Goal: Information Seeking & Learning: Learn about a topic

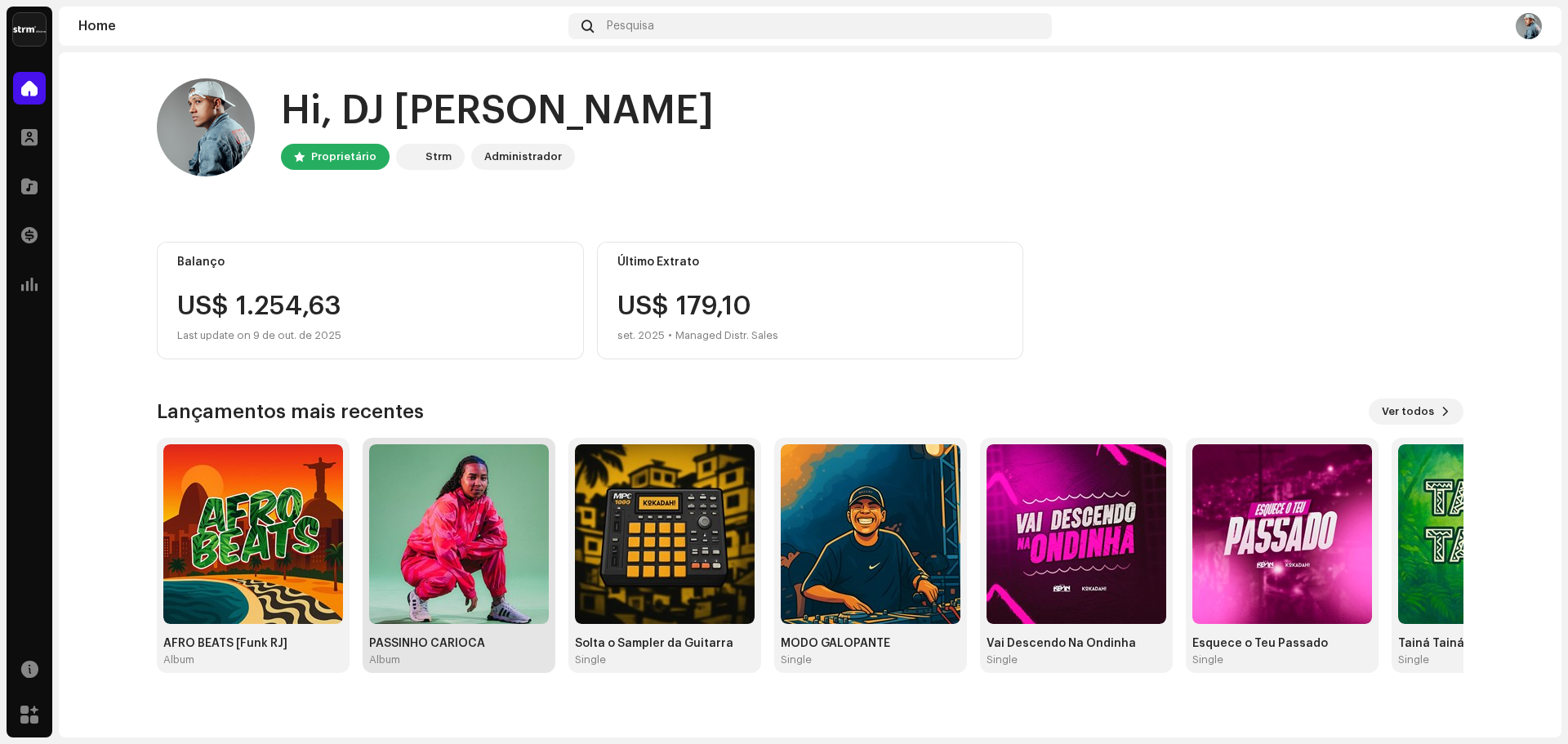
click at [492, 553] on img at bounding box center [458, 534] width 180 height 180
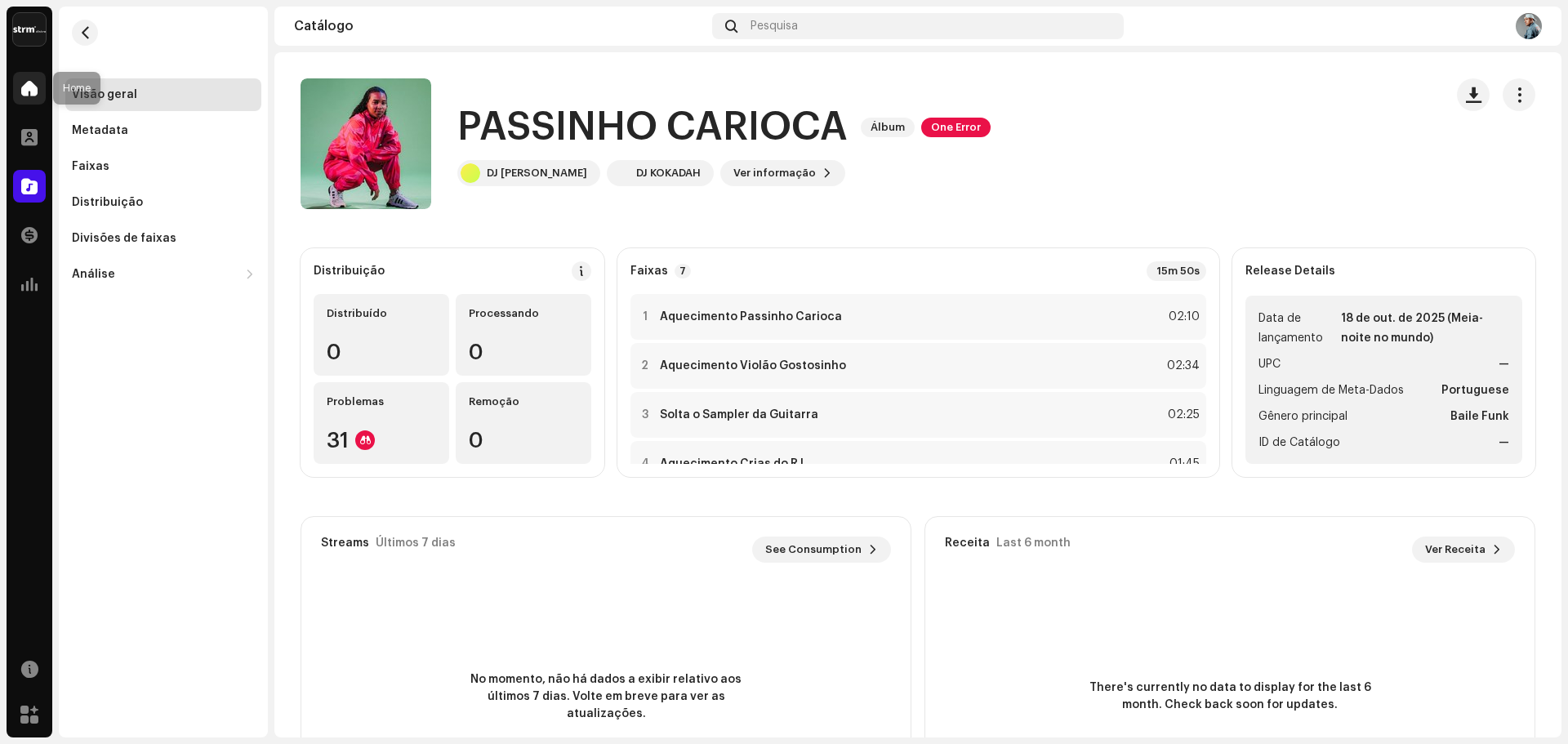
click at [32, 76] on div at bounding box center [29, 87] width 33 height 33
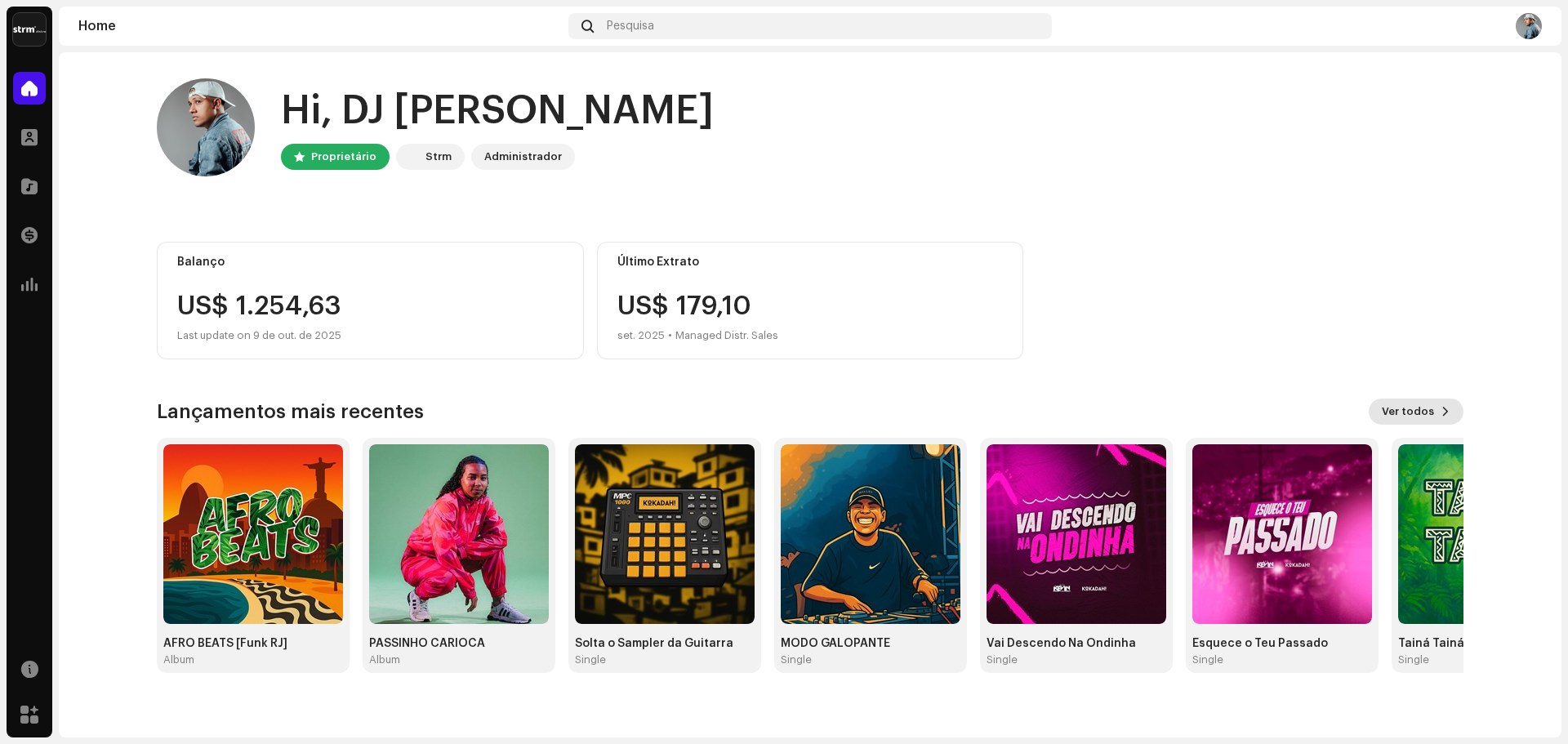
click at [1433, 419] on span "Ver todos" at bounding box center [1407, 412] width 53 height 33
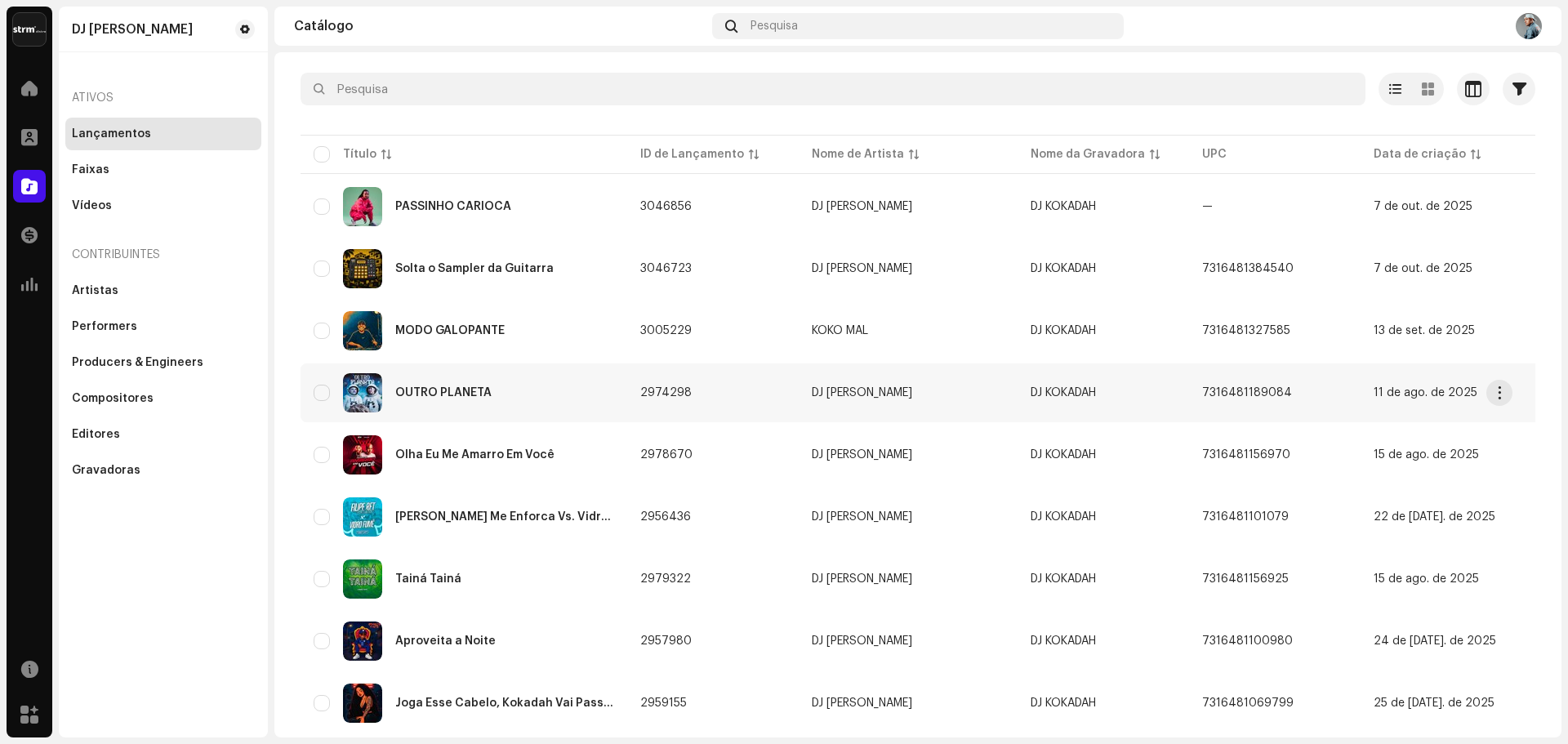
scroll to position [81, 0]
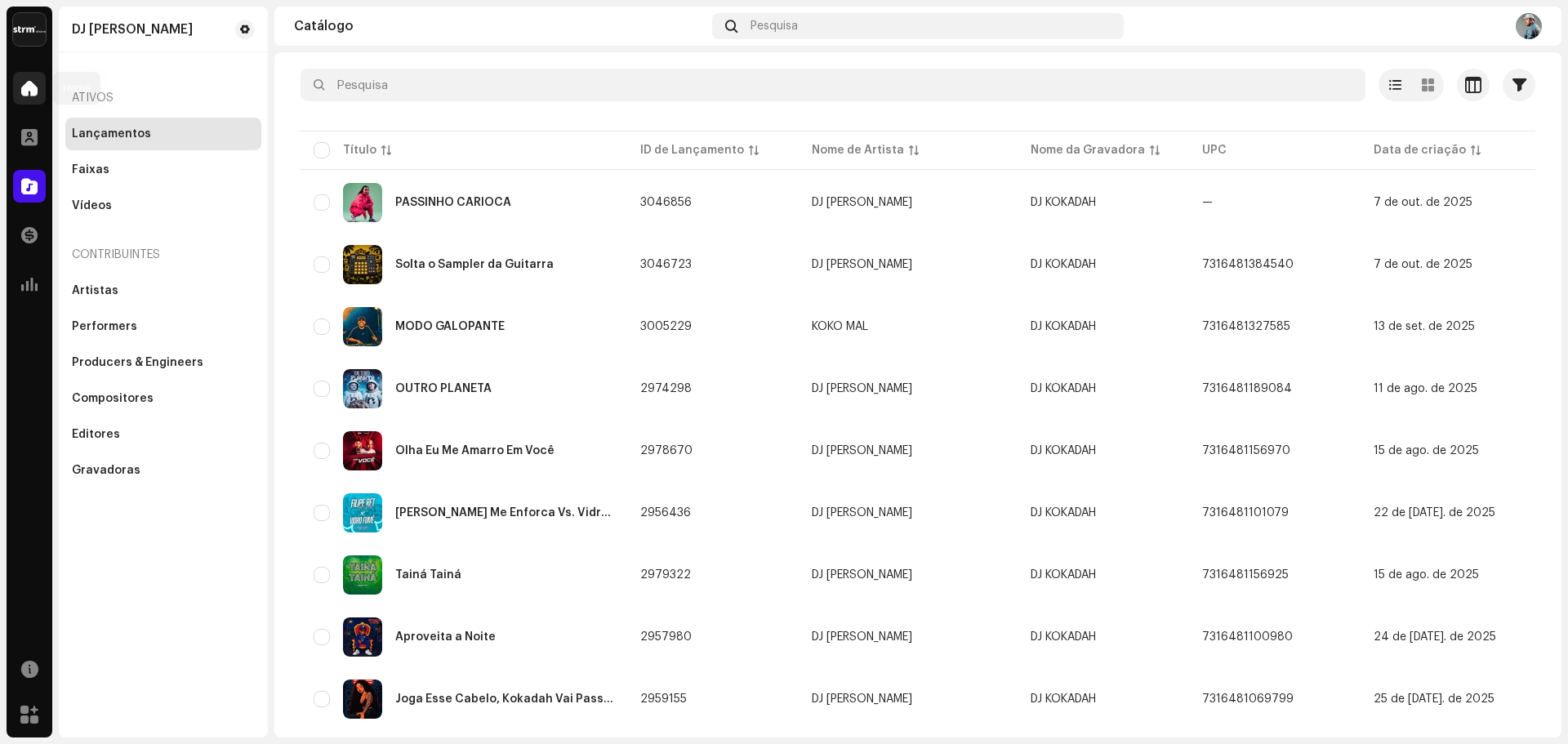
click at [34, 77] on div at bounding box center [29, 87] width 33 height 33
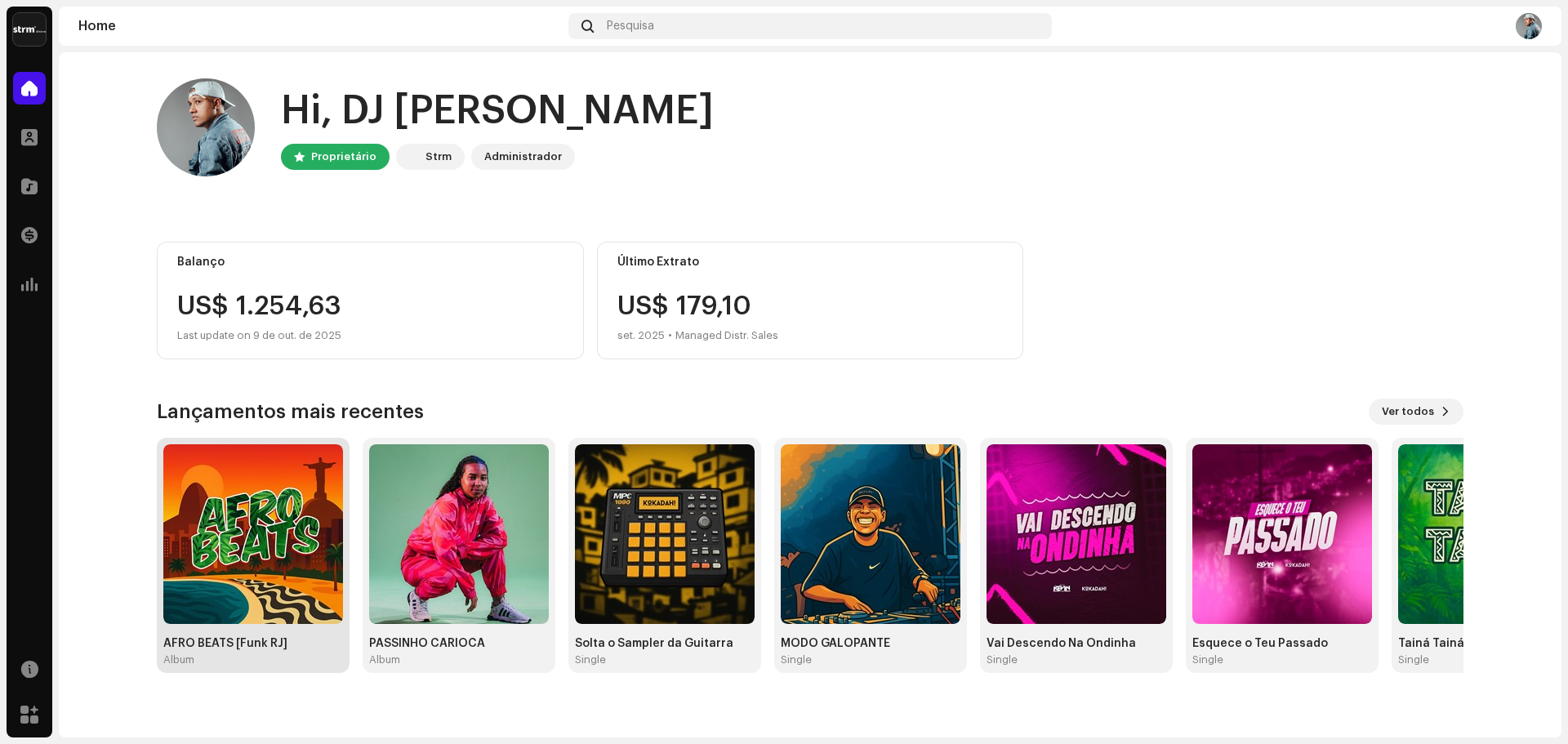
click at [267, 478] on img at bounding box center [253, 534] width 180 height 180
